Goal: Use online tool/utility: Use online tool/utility

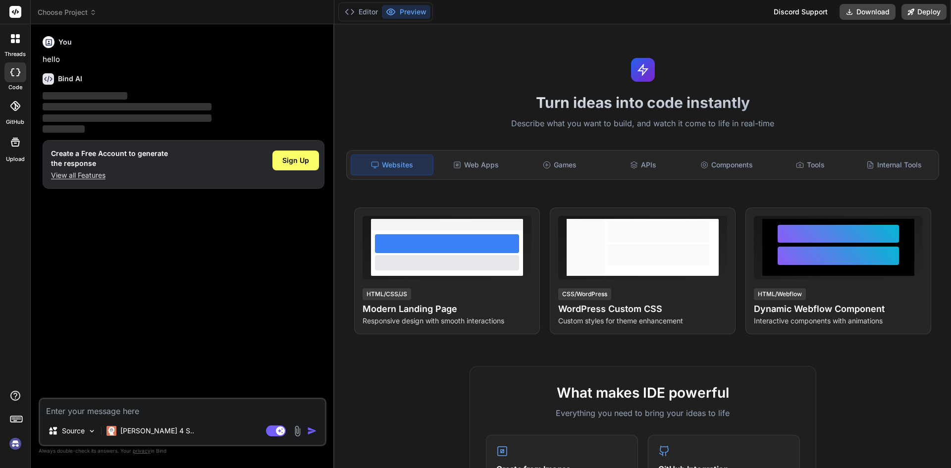
type textarea "x"
click at [118, 415] on textarea at bounding box center [182, 408] width 285 height 18
paste textarea "require('dotenv').config(); const express = require('express'); const mongoose …"
type textarea "require('dotenv').config(); const express = require('express'); const mongoose …"
type textarea "x"
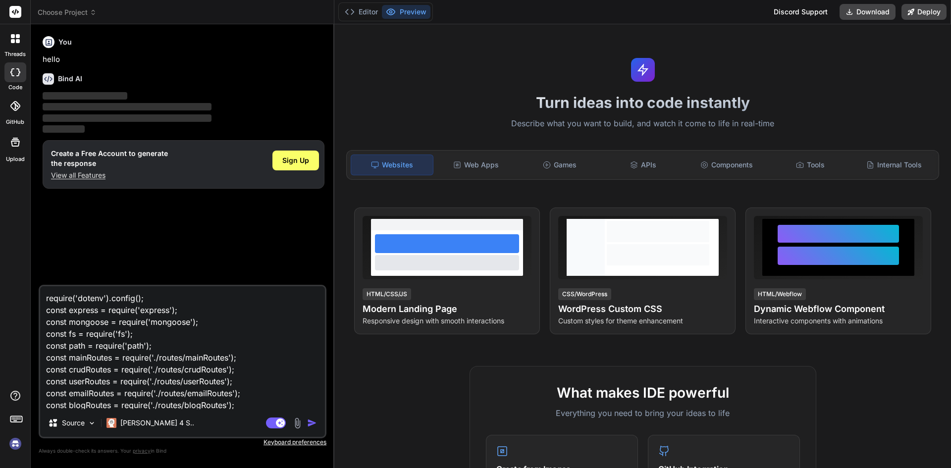
scroll to position [25, 0]
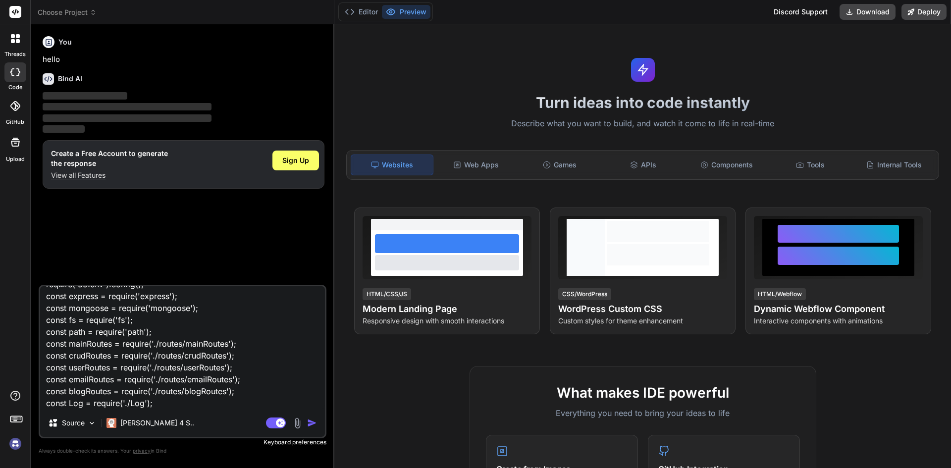
type textarea "require('dotenv').config(); const express = require('express'); const mongoose …"
type textarea "x"
type textarea "require('dotenv').config(); const express = require('express'); const mongoose …"
type textarea "x"
type textarea "require('dotenv').config(); const express = require('express'); const mongoose …"
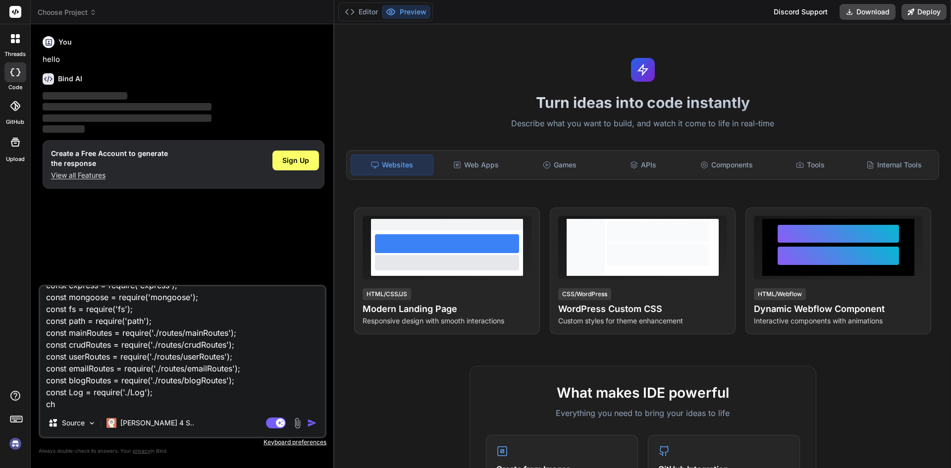
type textarea "x"
type textarea "require('dotenv').config(); const express = require('express'); const mongoose …"
type textarea "x"
type textarea "require('dotenv').config(); const express = require('express'); const mongoose …"
type textarea "x"
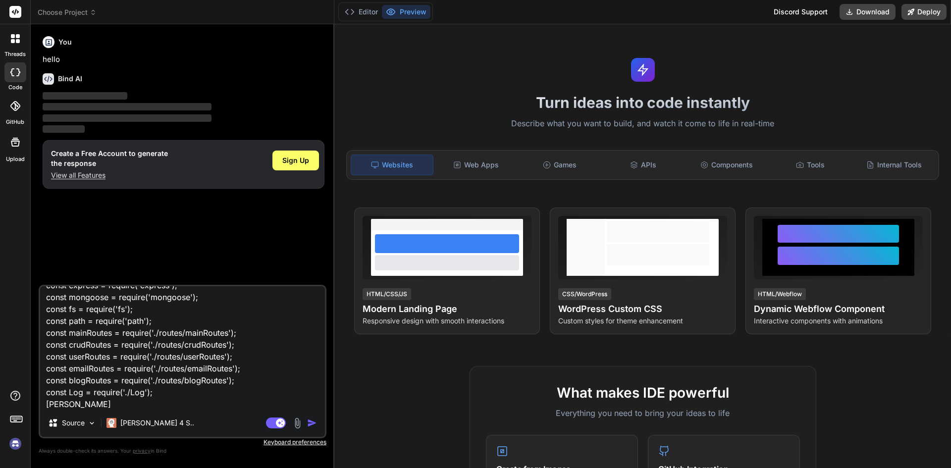
type textarea "require('dotenv').config(); const express = require('express'); const mongoose …"
type textarea "x"
type textarea "require('dotenv').config(); const express = require('express'); const mongoose …"
type textarea "x"
type textarea "require('dotenv').config(); const express = require('express'); const mongoose …"
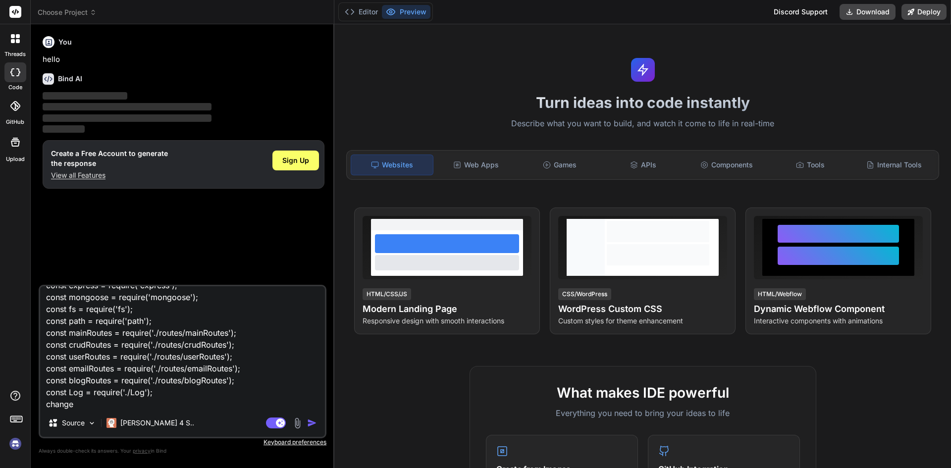
type textarea "x"
type textarea "require('dotenv').config(); const express = require('express'); const mongoose …"
type textarea "x"
type textarea "require('dotenv').config(); const express = require('express'); const mongoose …"
type textarea "x"
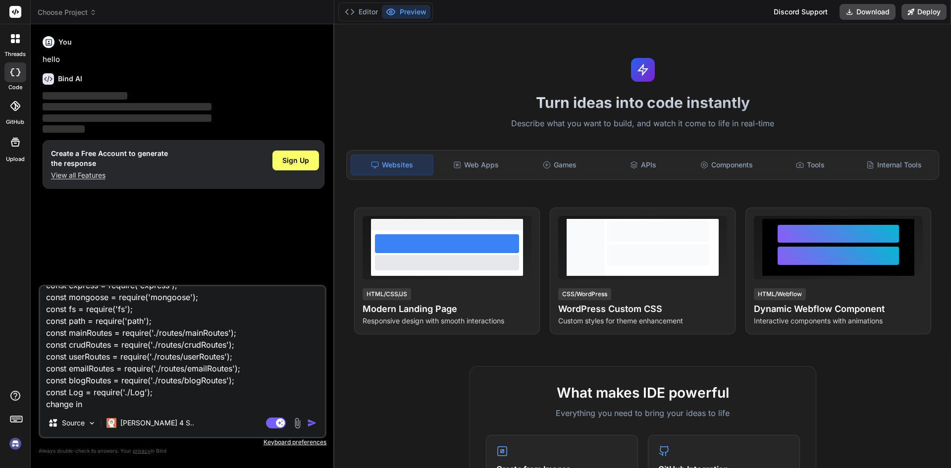
type textarea "require('dotenv').config(); const express = require('express'); const mongoose …"
type textarea "x"
type textarea "require('dotenv').config(); const express = require('express'); const mongoose …"
type textarea "x"
type textarea "require('dotenv').config(); const express = require('express'); const mongoose …"
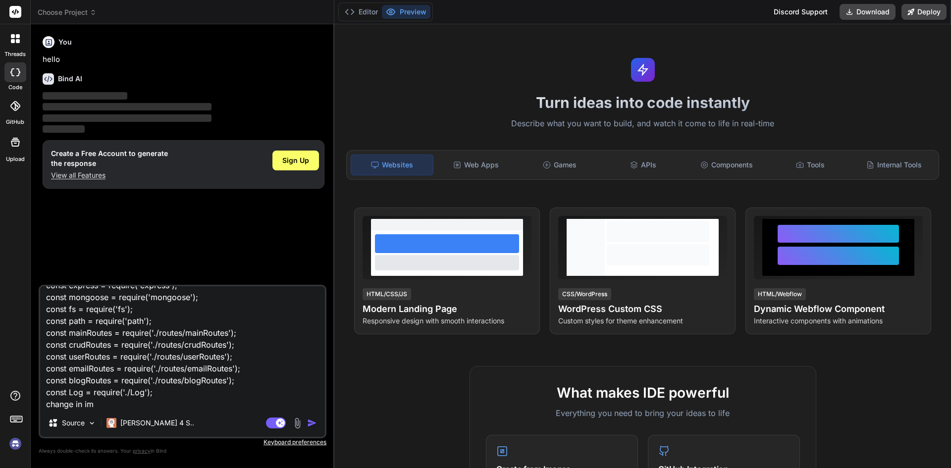
type textarea "x"
type textarea "require('dotenv').config(); const express = require('express'); const mongoose …"
type textarea "x"
type textarea "require('dotenv').config(); const express = require('express'); const mongoose …"
type textarea "x"
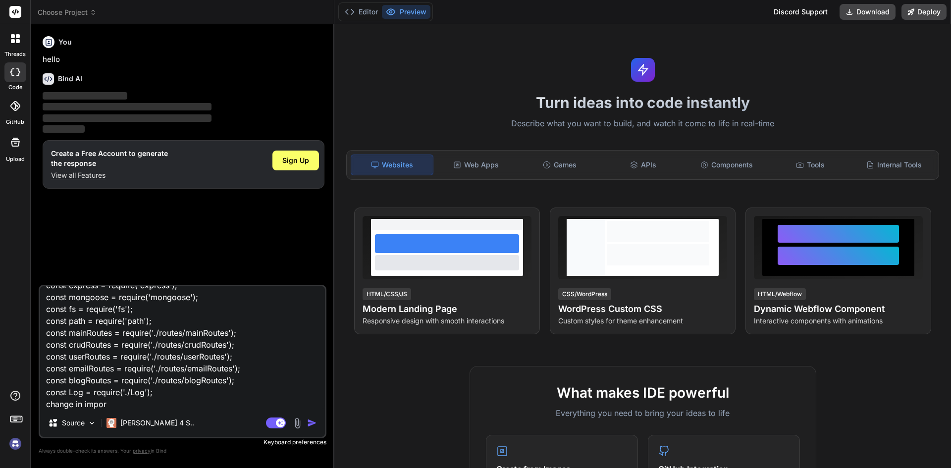
type textarea "require('dotenv').config(); const express = require('express'); const mongoose …"
type textarea "x"
type textarea "require('dotenv').config(); const express = require('express'); const mongoose …"
type textarea "x"
type textarea "require('dotenv').config(); const express = require('express'); const mongoose …"
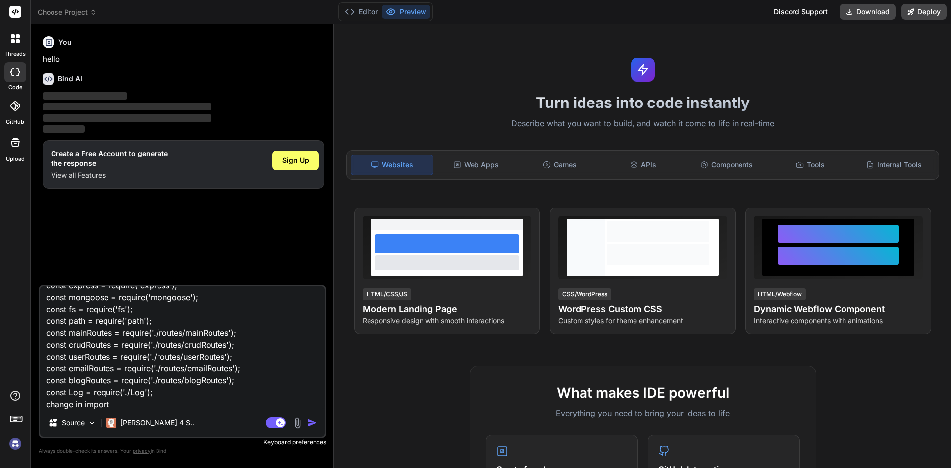
type textarea "x"
type textarea "require('dotenv').config(); const express = require('express'); const mongoose …"
type textarea "x"
type textarea "require('dotenv').config(); const express = require('express'); const mongoose …"
type textarea "x"
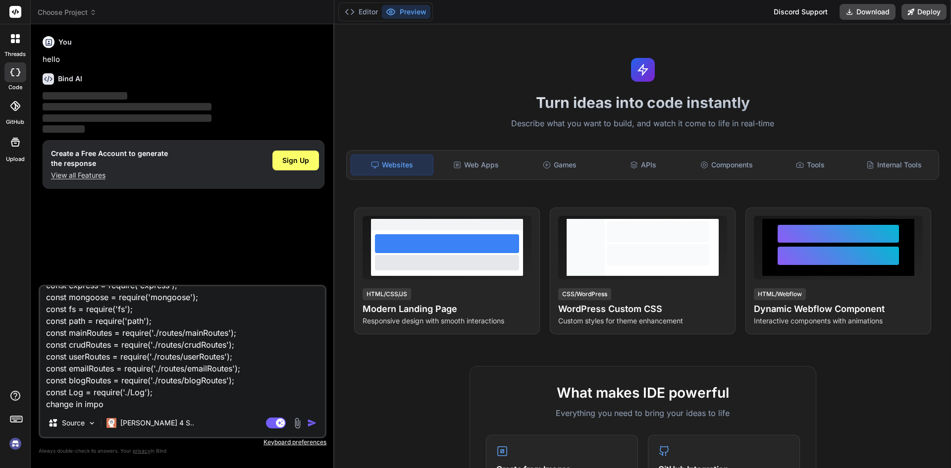
type textarea "require('dotenv').config(); const express = require('express'); const mongoose …"
type textarea "x"
type textarea "require('dotenv').config(); const express = require('express'); const mongoose …"
type textarea "x"
type textarea "require('dotenv').config(); const express = require('express'); const mongoose …"
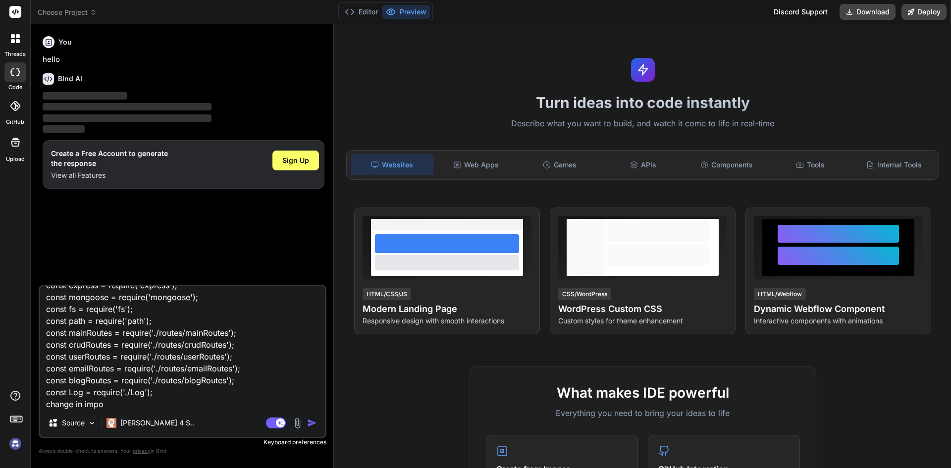
type textarea "x"
type textarea "require('dotenv').config(); const express = require('express'); const mongoose …"
type textarea "x"
type textarea "require('dotenv').config(); const express = require('express'); const mongoose …"
type textarea "x"
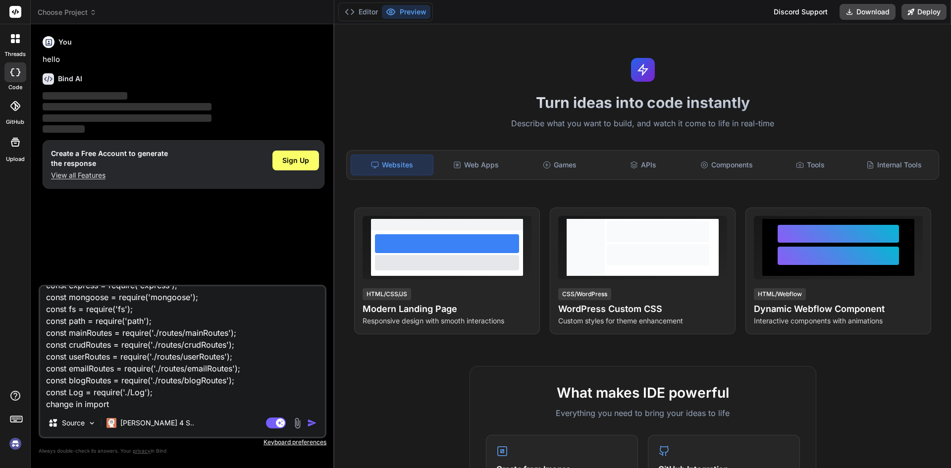
type textarea "require('dotenv').config(); const express = require('express'); const mongoose …"
type textarea "x"
type textarea "require('dotenv').config(); const express = require('express'); const mongoose …"
type textarea "x"
type textarea "require('dotenv').config(); const express = require('express'); const mongoose …"
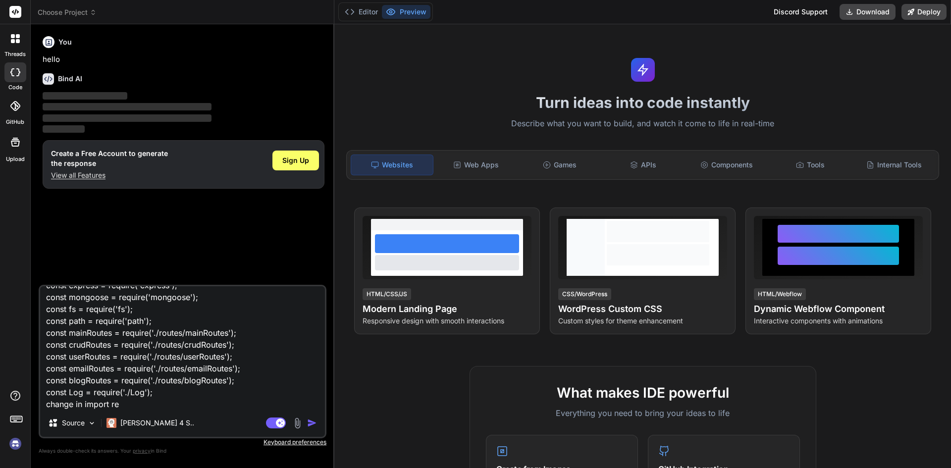
type textarea "x"
type textarea "require('dotenv').config(); const express = require('express'); const mongoose …"
type textarea "x"
type textarea "require('dotenv').config(); const express = require('express'); const mongoose …"
type textarea "x"
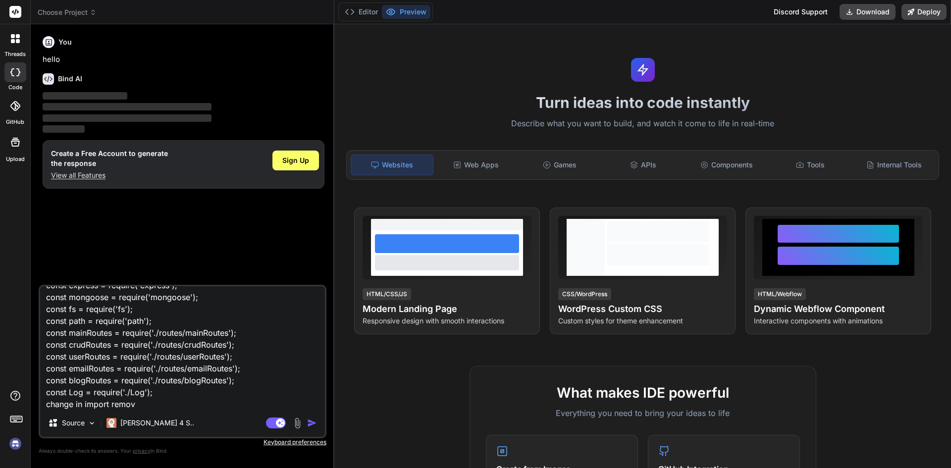
type textarea "require('dotenv').config(); const express = require('express'); const mongoose …"
type textarea "x"
type textarea "require('dotenv').config(); const express = require('express'); const mongoose …"
type textarea "x"
type textarea "require('dotenv').config(); const express = require('express'); const mongoose …"
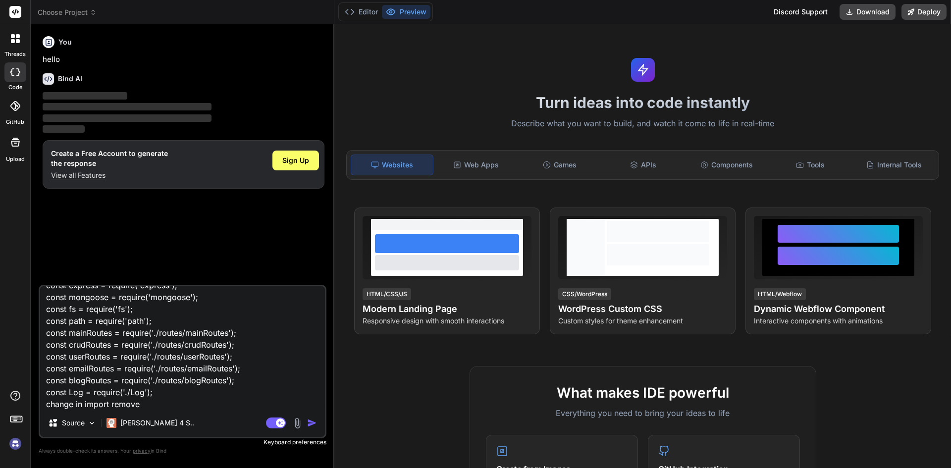
type textarea "x"
type textarea "require('dotenv').config(); const express = require('express'); const mongoose …"
type textarea "x"
type textarea "require('dotenv').config(); const express = require('express'); const mongoose …"
type textarea "x"
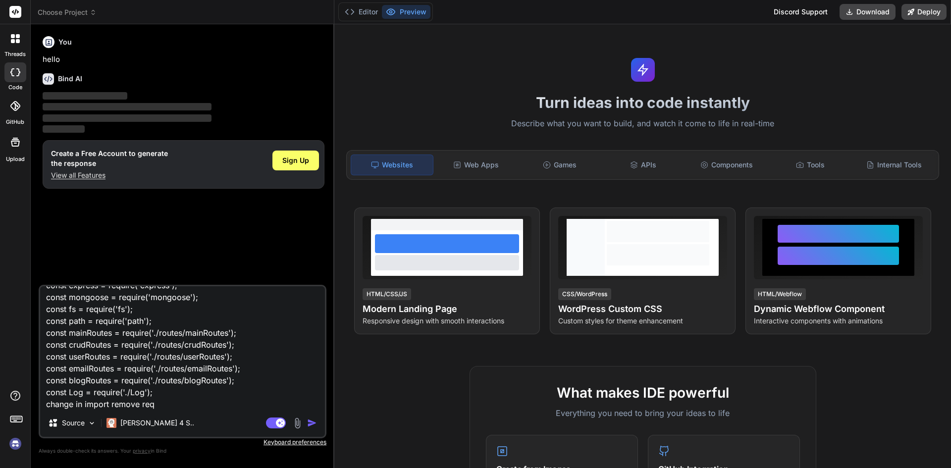
type textarea "require('dotenv').config(); const express = require('express'); const mongoose …"
type textarea "x"
type textarea "require('dotenv').config(); const express = require('express'); const mongoose …"
type textarea "x"
type textarea "require('dotenv').config(); const express = require('express'); const mongoose …"
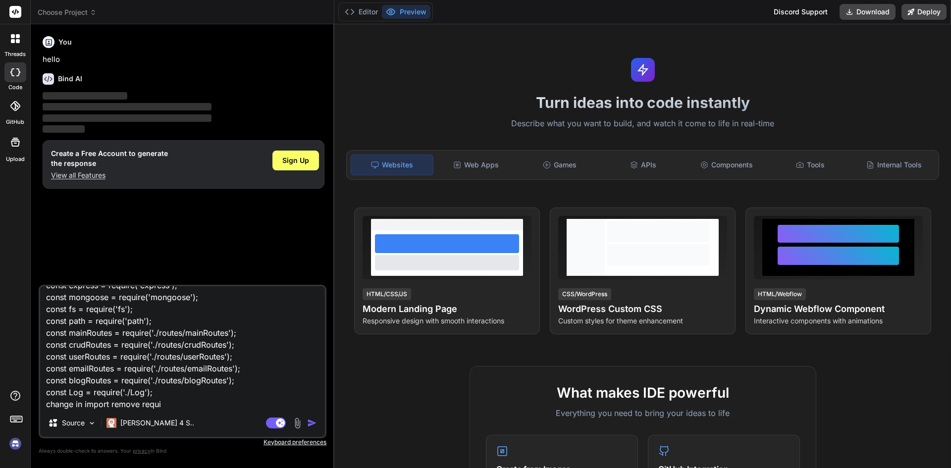
type textarea "x"
type textarea "require('dotenv').config(); const express = require('express'); const mongoose …"
type textarea "x"
type textarea "require('dotenv').config(); const express = require('express'); const mongoose …"
click at [311, 419] on img "button" at bounding box center [312, 423] width 10 height 10
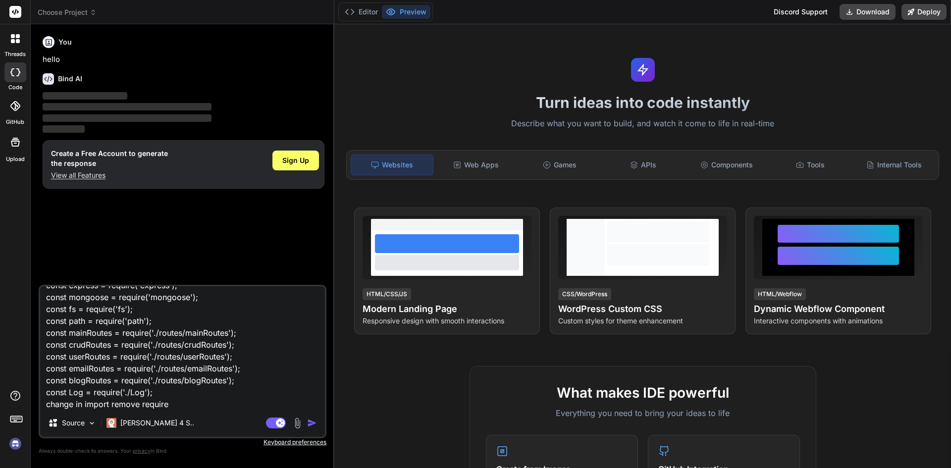
click at [194, 401] on textarea "require('dotenv').config(); const express = require('express'); const mongoose …" at bounding box center [182, 347] width 285 height 123
click at [309, 423] on img "button" at bounding box center [312, 423] width 10 height 10
click at [309, 424] on img "button" at bounding box center [312, 423] width 10 height 10
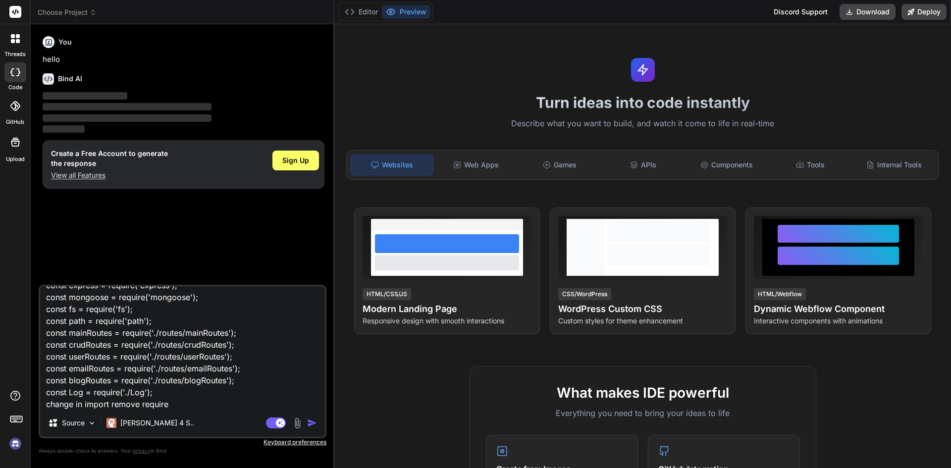
click at [309, 424] on img "button" at bounding box center [312, 423] width 10 height 10
click at [280, 420] on rect at bounding box center [280, 423] width 9 height 9
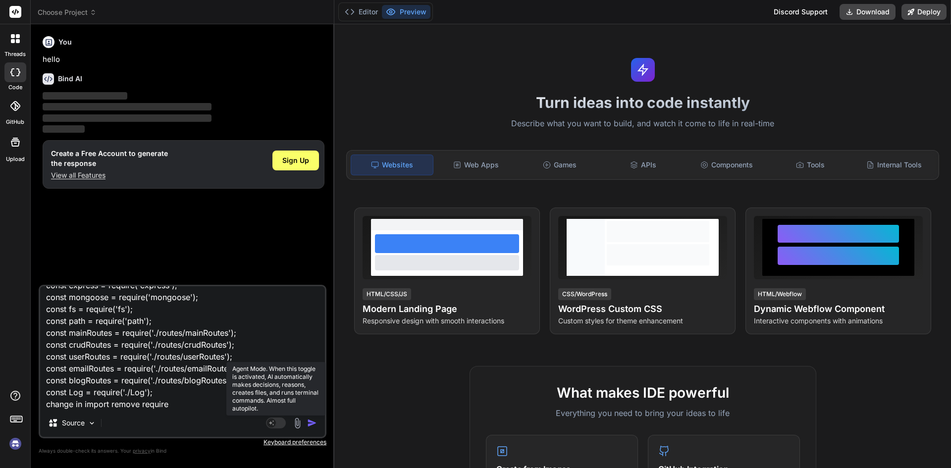
click at [280, 420] on rect at bounding box center [276, 423] width 20 height 11
click at [280, 420] on rect at bounding box center [280, 423] width 9 height 9
type textarea "x"
click at [313, 425] on img "button" at bounding box center [312, 423] width 10 height 10
click at [266, 404] on textarea "require('dotenv').config(); const express = require('express'); const mongoose …" at bounding box center [182, 347] width 285 height 123
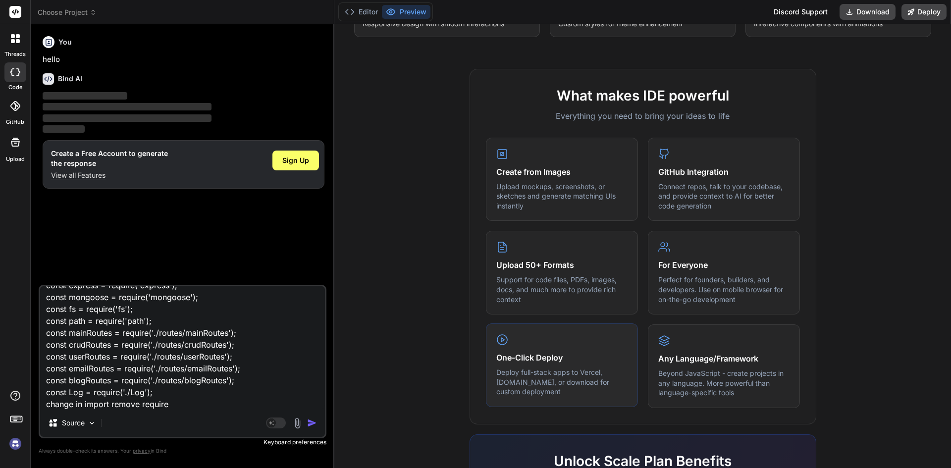
scroll to position [0, 0]
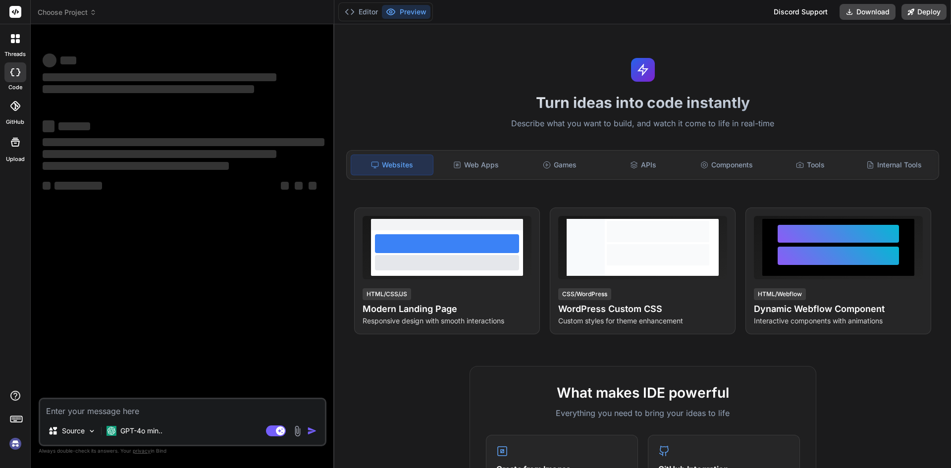
type textarea "x"
click at [89, 405] on textarea at bounding box center [182, 408] width 285 height 18
type textarea "d"
type textarea "x"
type textarea "df"
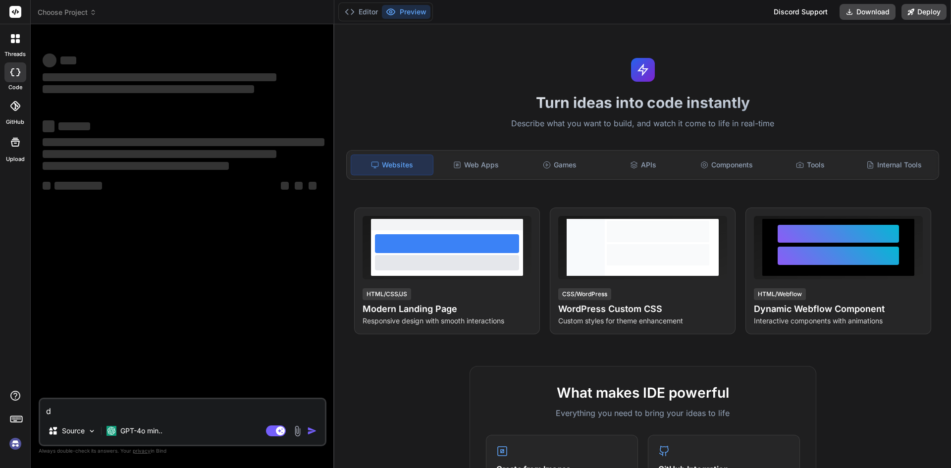
type textarea "x"
type textarea "dfh"
type textarea "x"
type textarea "dfhd"
type textarea "x"
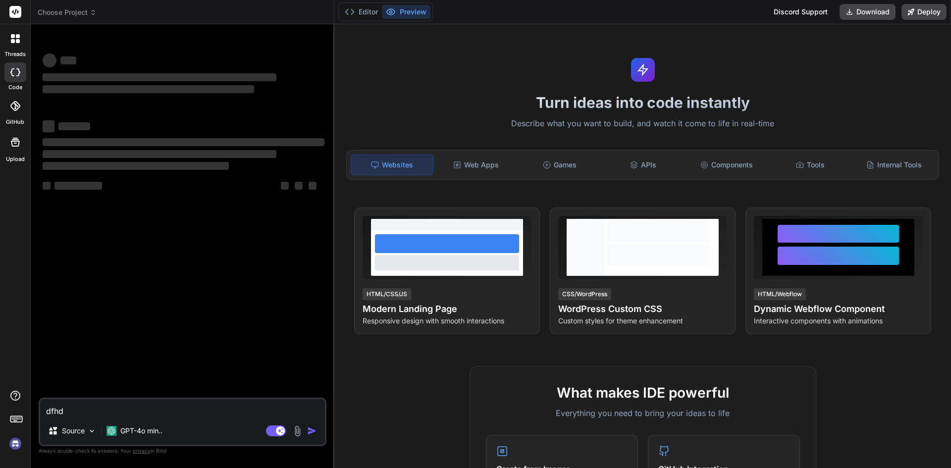
type textarea "dfhdf"
type textarea "x"
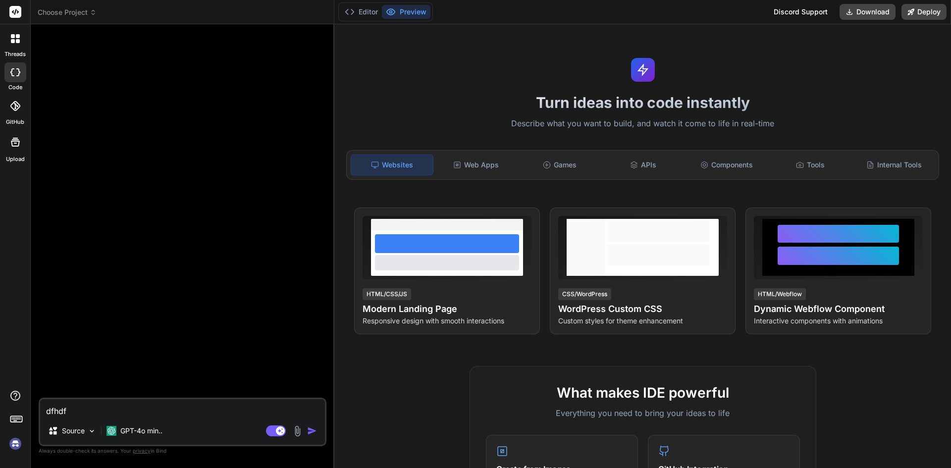
type textarea "dfhdf"
click at [309, 430] on img "button" at bounding box center [312, 431] width 10 height 10
type textarea "x"
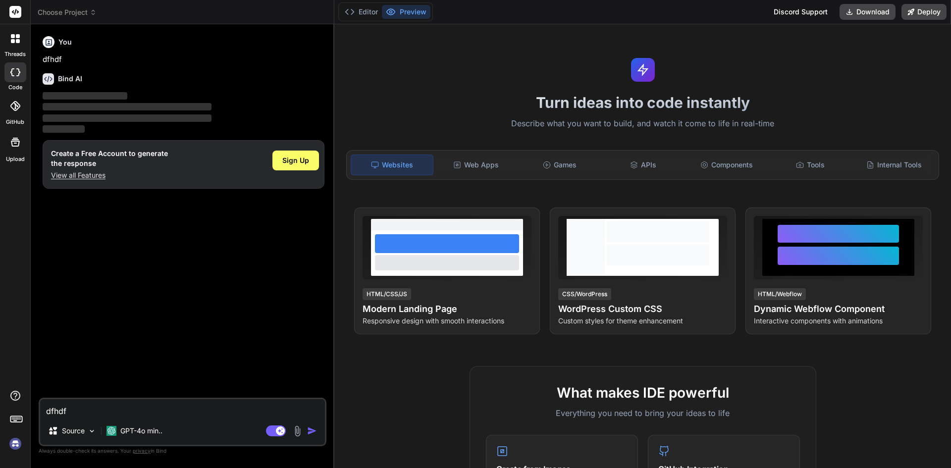
click at [309, 430] on img "button" at bounding box center [312, 431] width 10 height 10
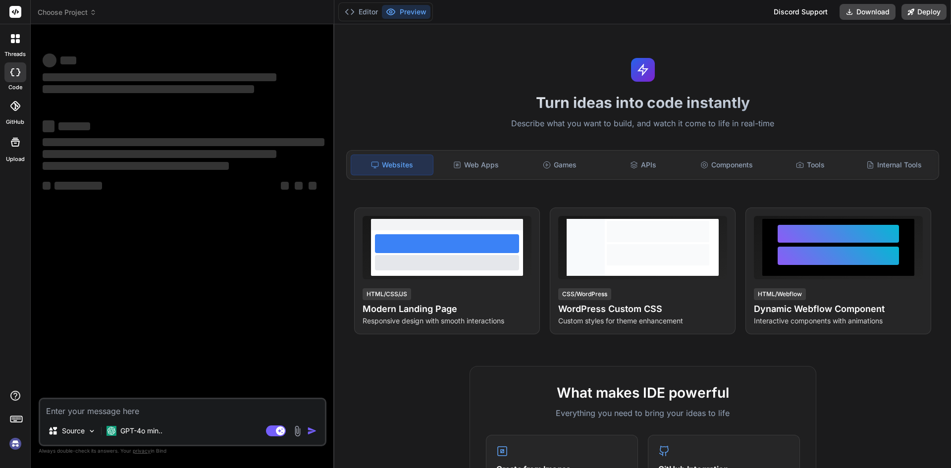
type textarea "x"
